Goal: Navigation & Orientation: Find specific page/section

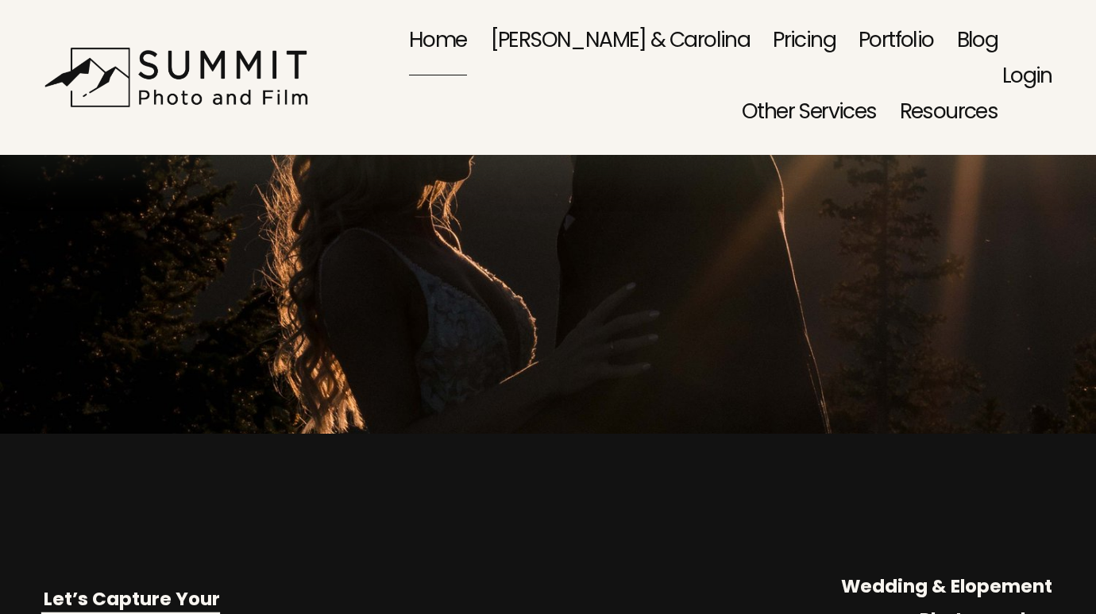
scroll to position [180, 0]
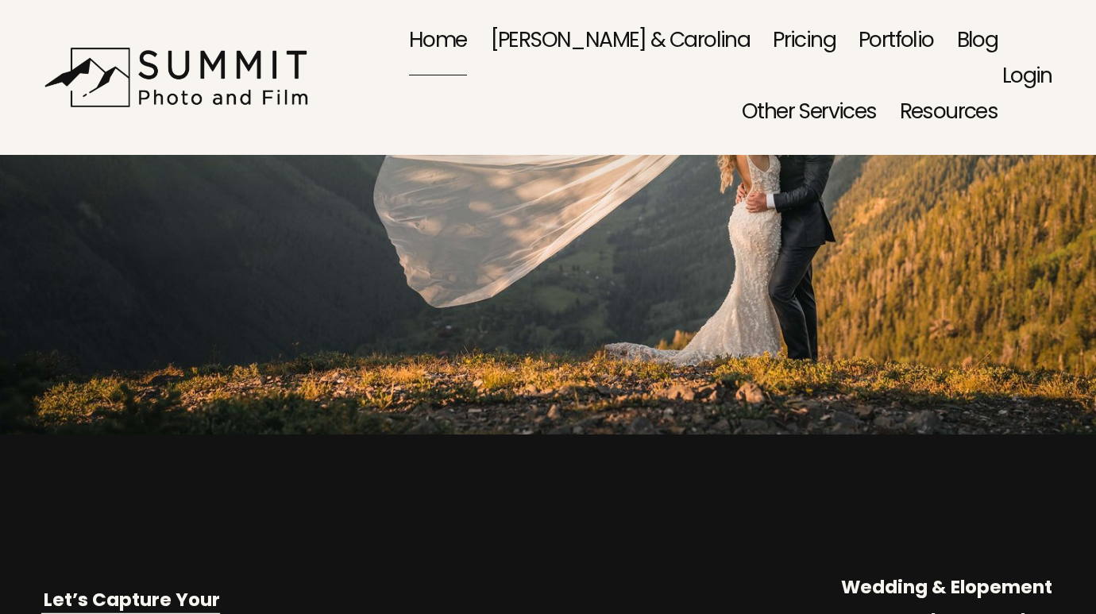
click at [773, 36] on link "Pricing" at bounding box center [804, 41] width 63 height 71
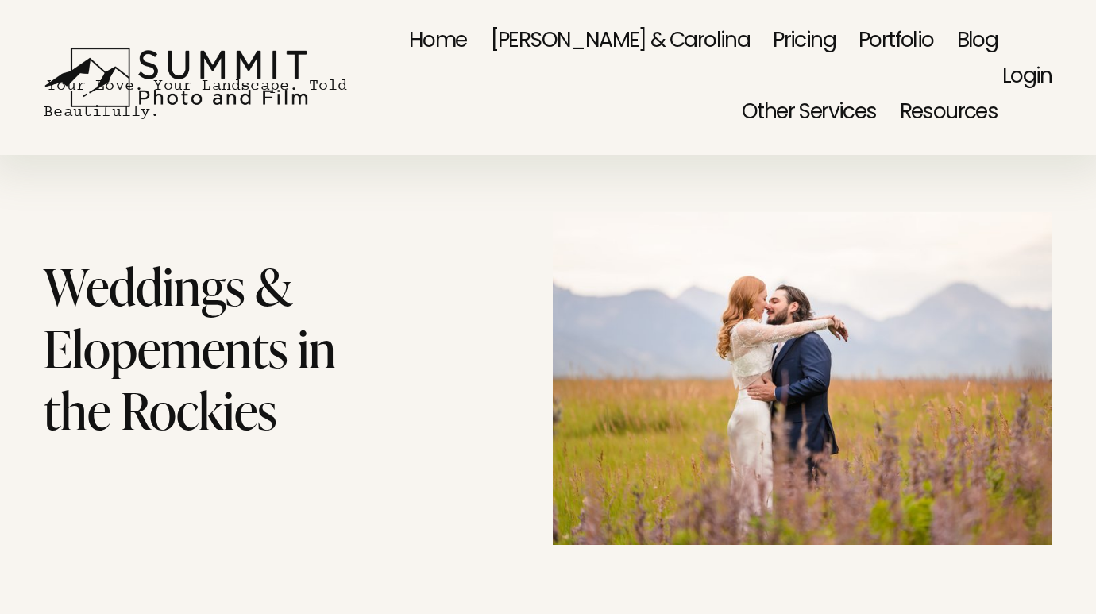
click at [409, 34] on link "Home" at bounding box center [438, 41] width 58 height 71
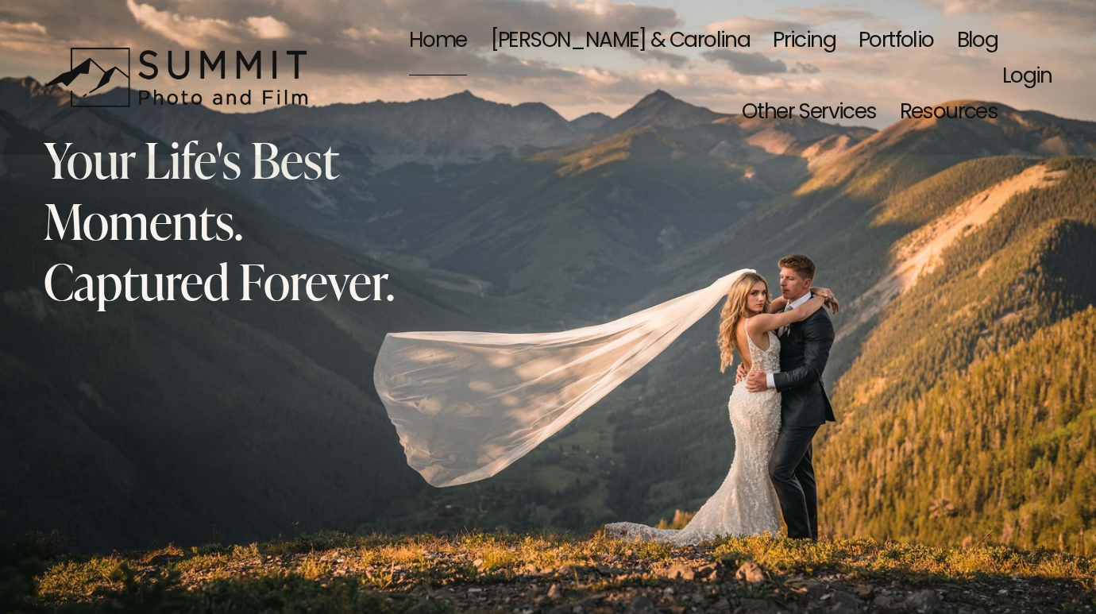
click at [536, 35] on link "[PERSON_NAME] & Carolina" at bounding box center [620, 41] width 261 height 71
